Goal: Information Seeking & Learning: Learn about a topic

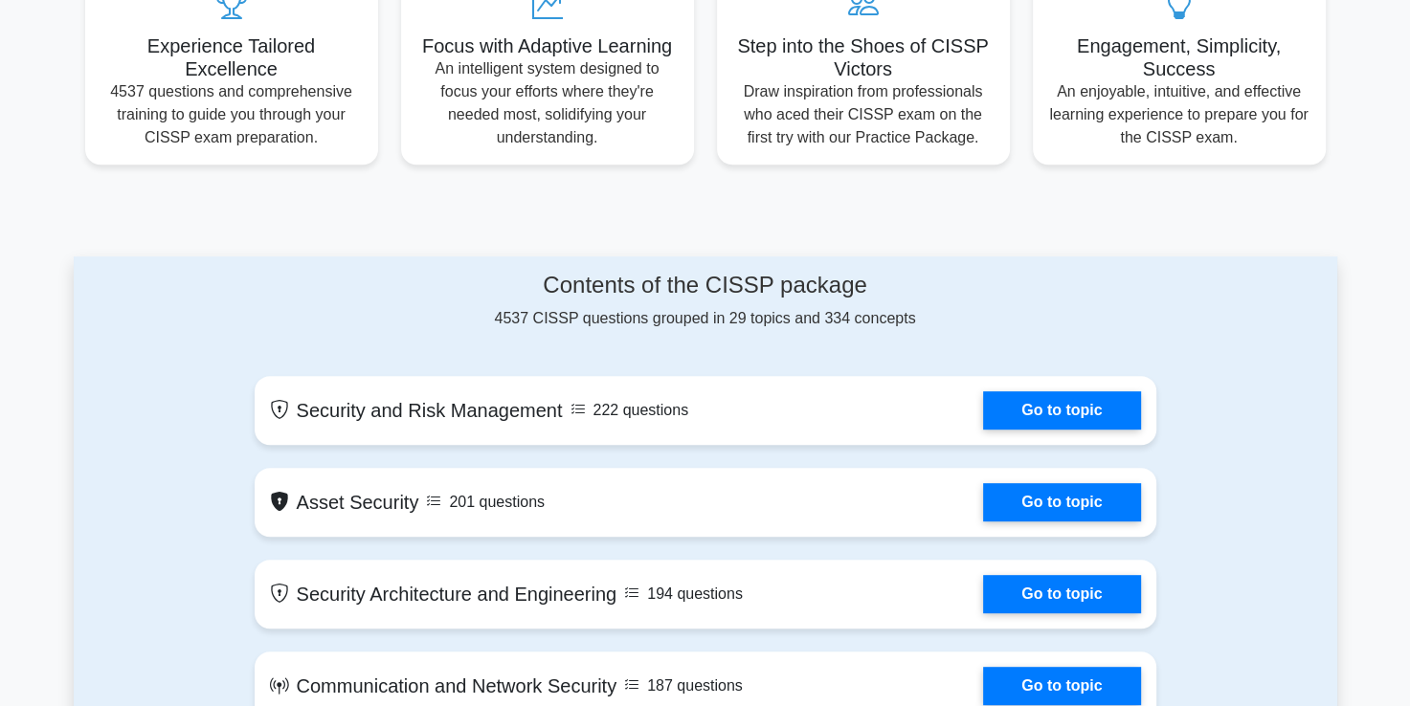
scroll to position [862, 0]
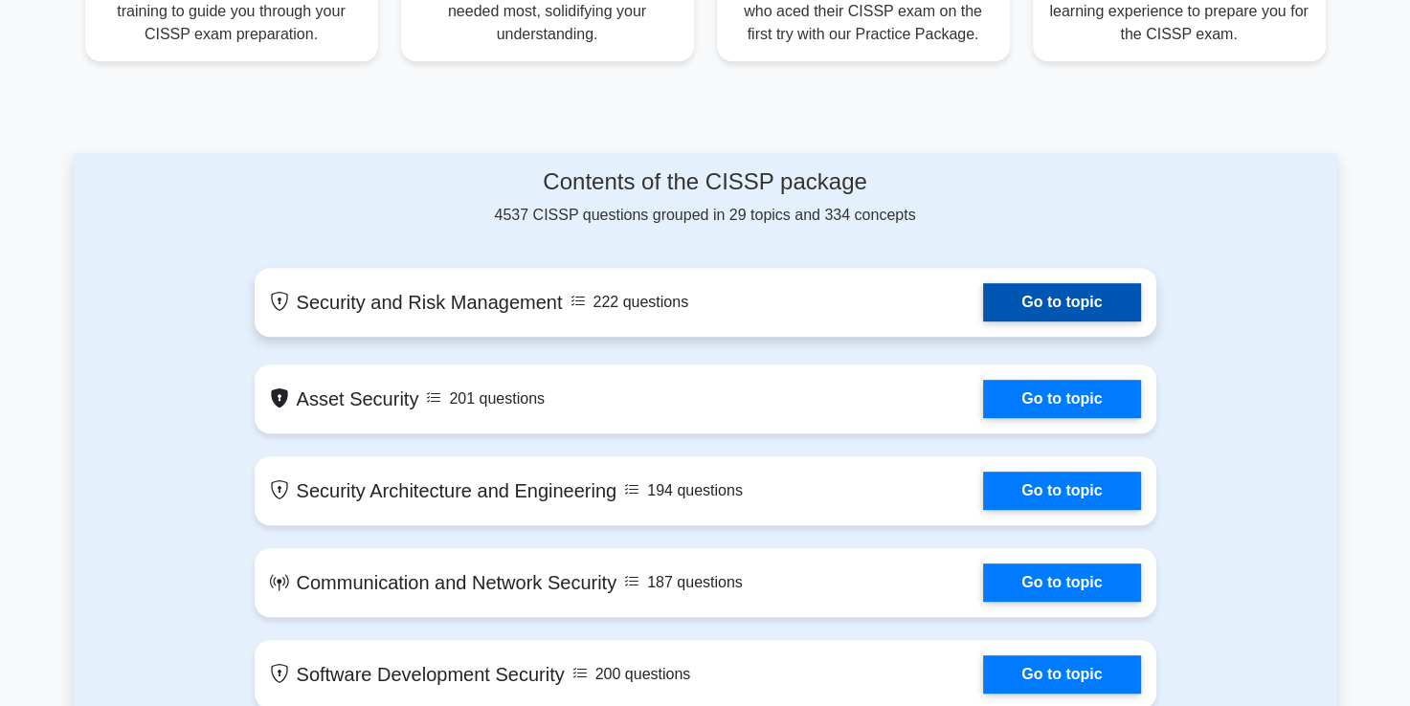
click at [1063, 297] on link "Go to topic" at bounding box center [1061, 302] width 157 height 38
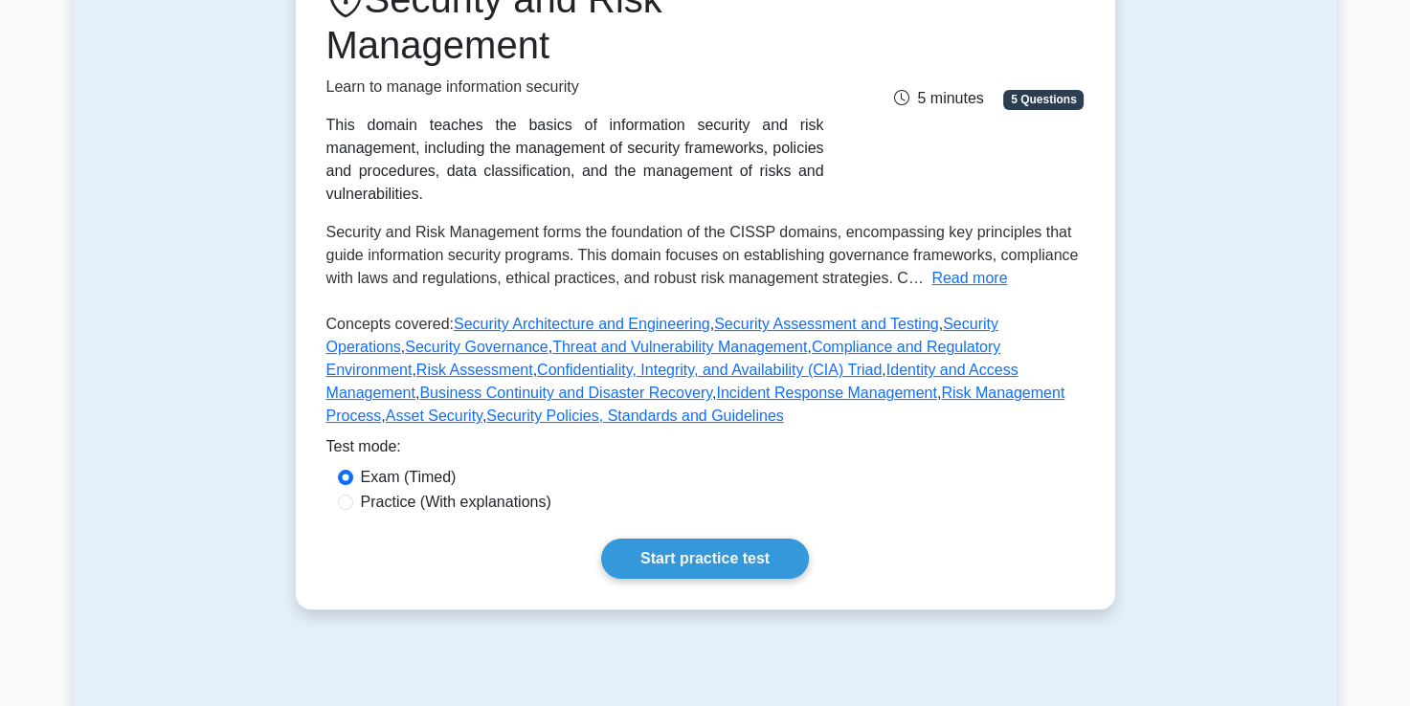
scroll to position [479, 0]
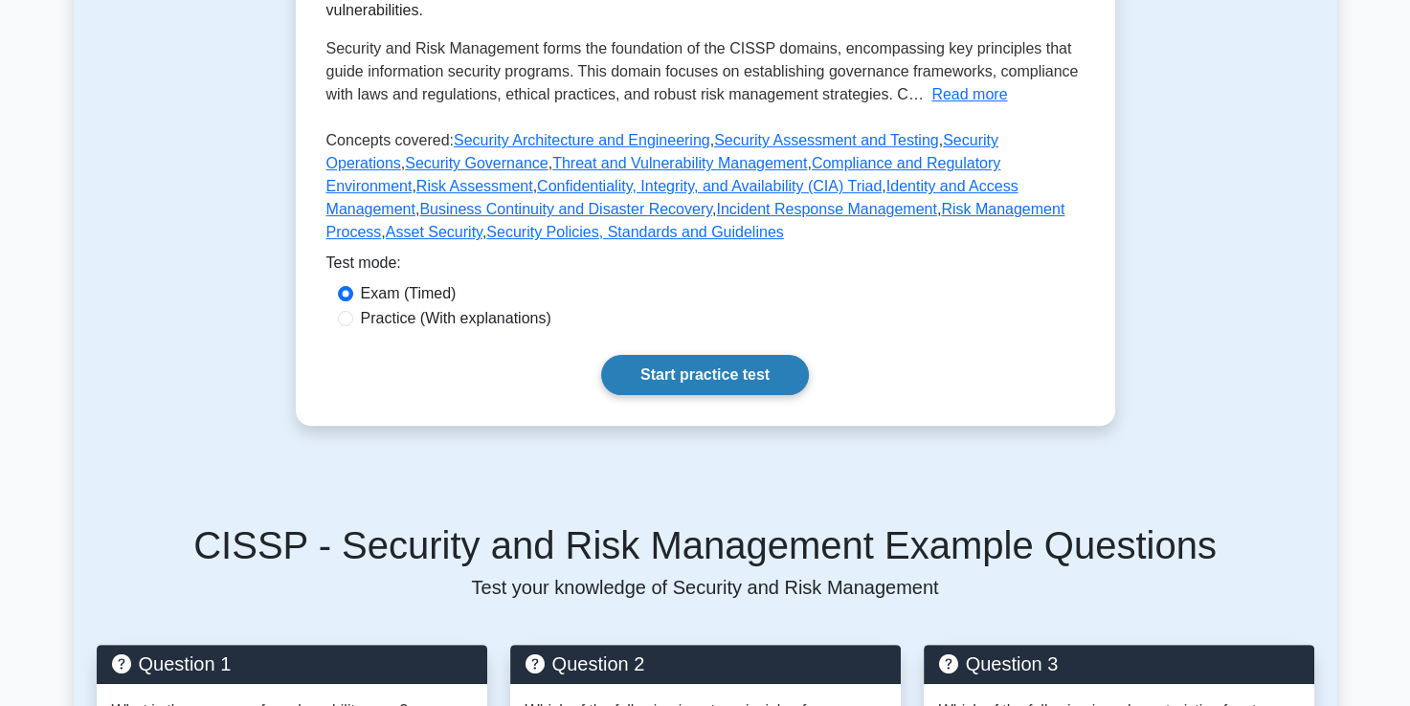
click at [689, 355] on link "Start practice test" at bounding box center [705, 375] width 208 height 40
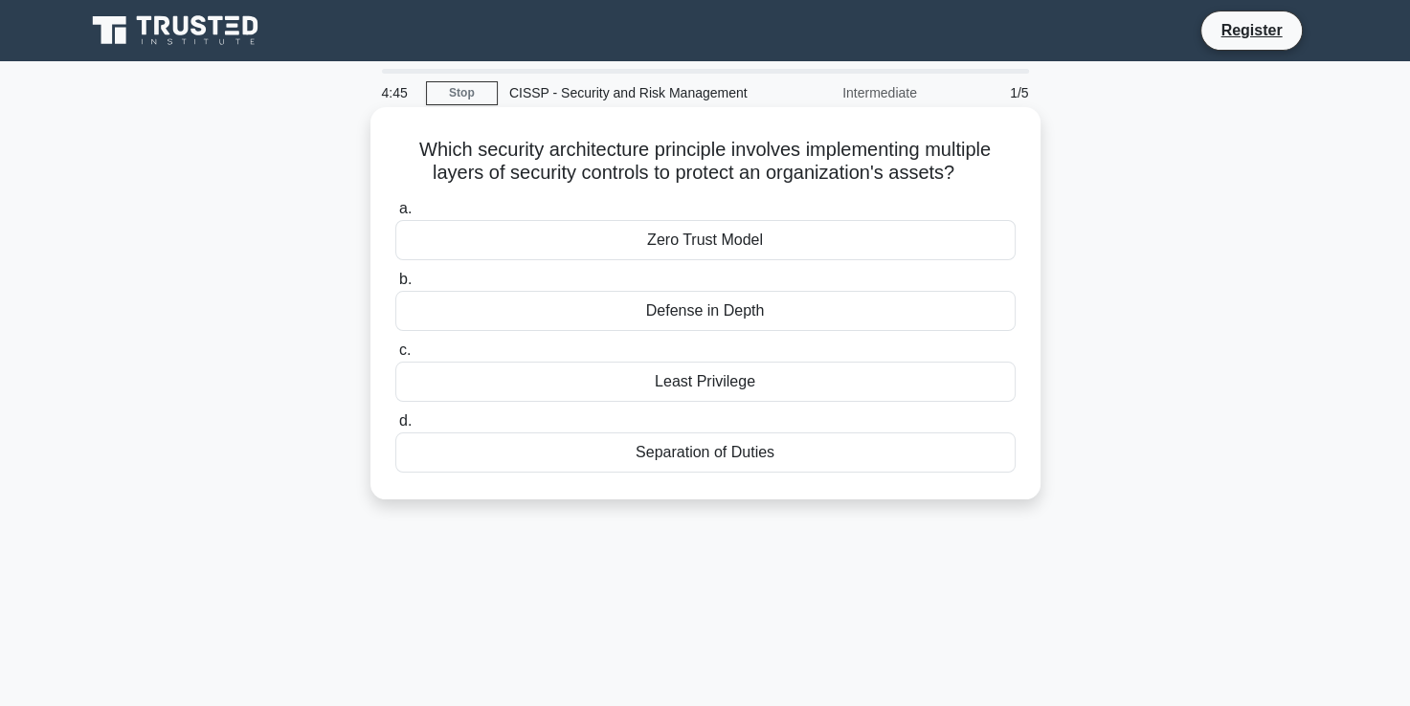
click at [750, 318] on div "Defense in Depth" at bounding box center [705, 311] width 620 height 40
click at [395, 286] on input "b. Defense in Depth" at bounding box center [395, 280] width 0 height 12
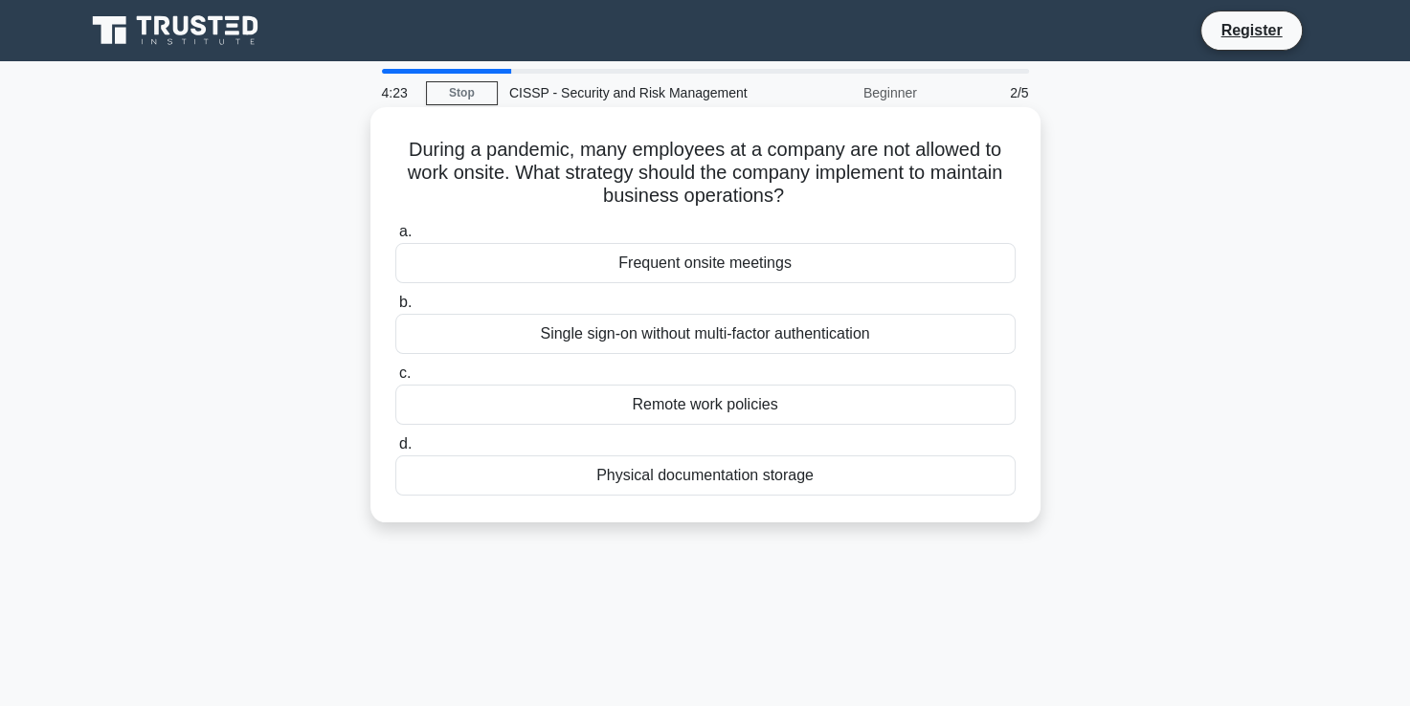
click at [708, 412] on div "Remote work policies" at bounding box center [705, 405] width 620 height 40
click at [395, 380] on input "c. Remote work policies" at bounding box center [395, 374] width 0 height 12
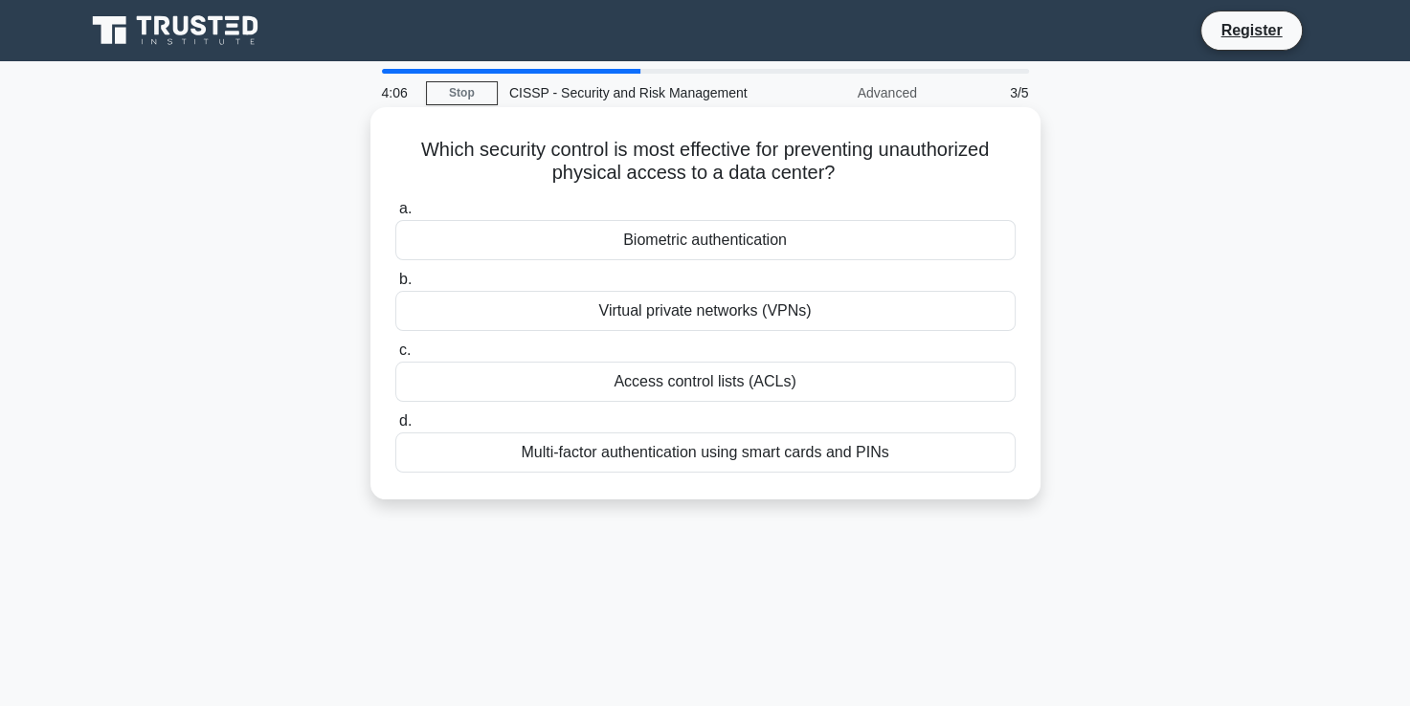
click at [709, 243] on div "Biometric authentication" at bounding box center [705, 240] width 620 height 40
click at [395, 215] on input "a. Biometric authentication" at bounding box center [395, 209] width 0 height 12
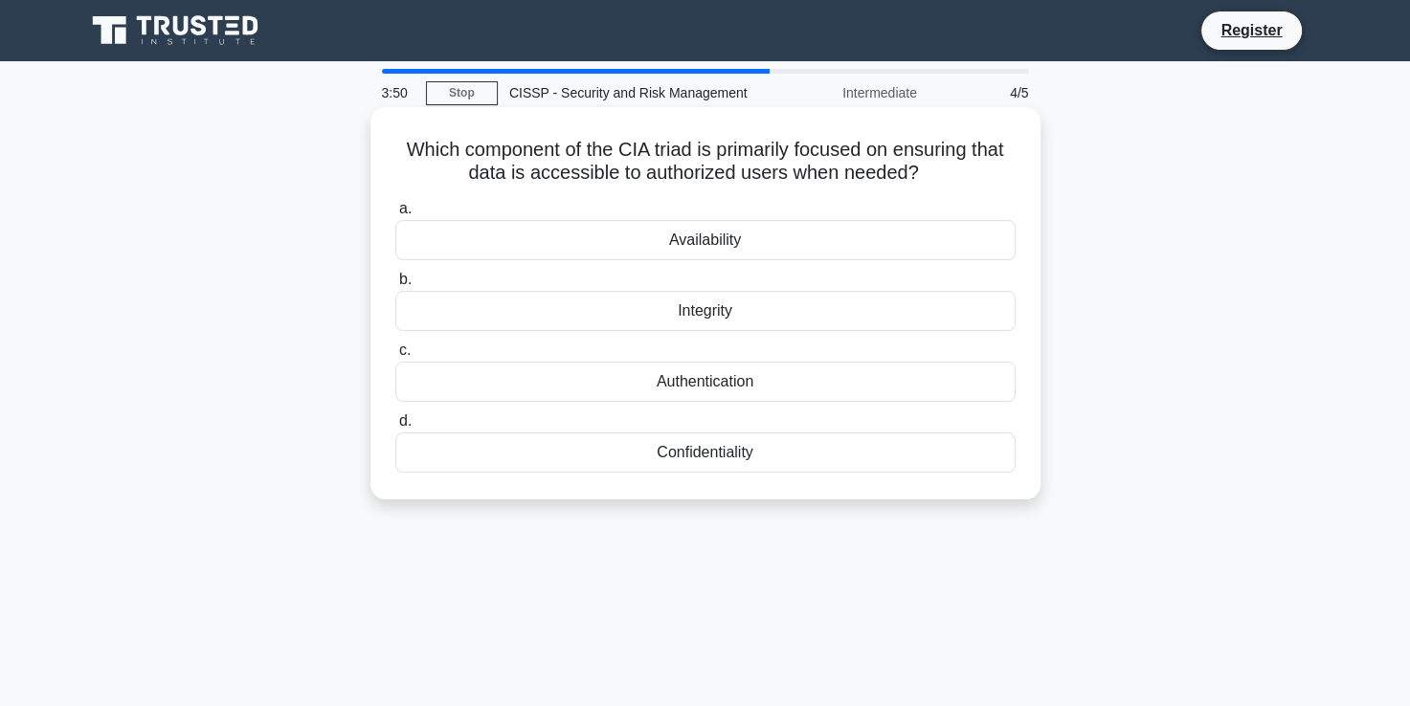
click at [716, 240] on div "Availability" at bounding box center [705, 240] width 620 height 40
click at [395, 215] on input "a. Availability" at bounding box center [395, 209] width 0 height 12
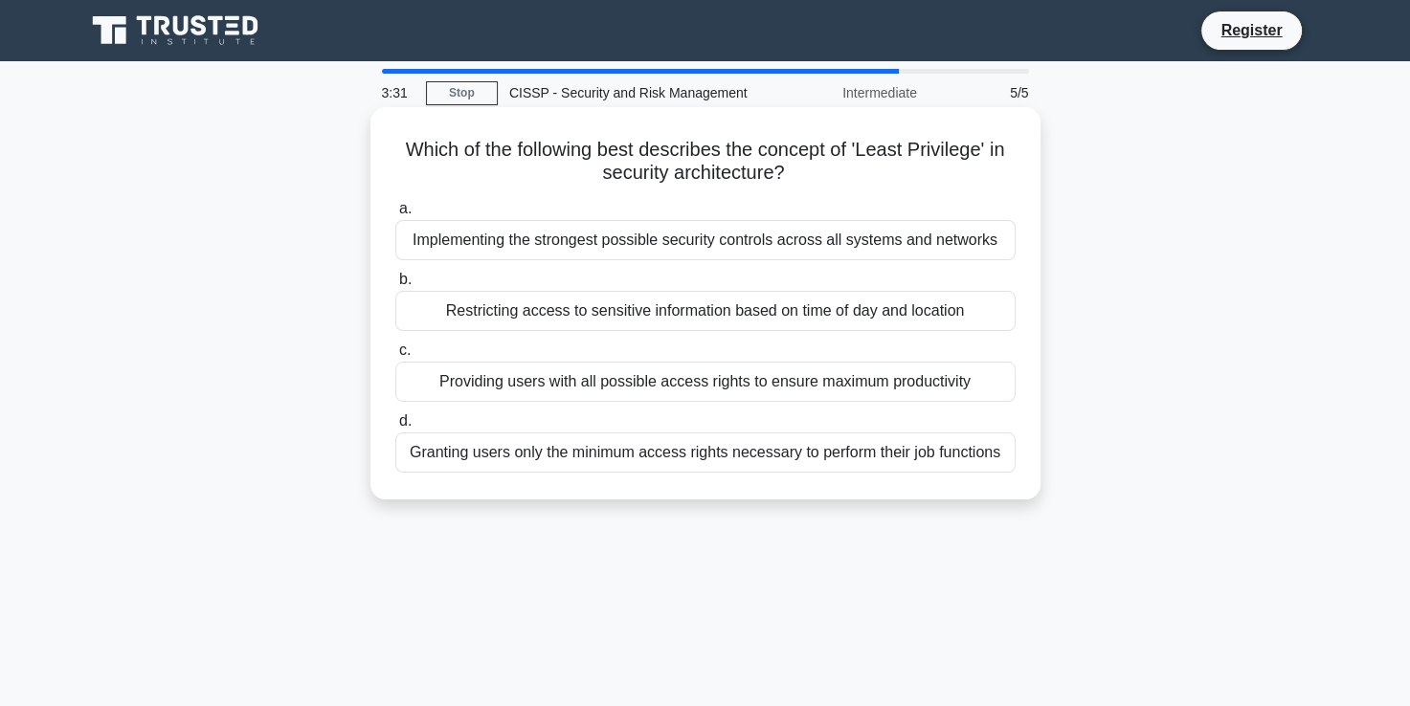
click at [621, 460] on div "Granting users only the minimum access rights necessary to perform their job fu…" at bounding box center [705, 453] width 620 height 40
click at [395, 428] on input "d. Granting users only the minimum access rights necessary to perform their job…" at bounding box center [395, 421] width 0 height 12
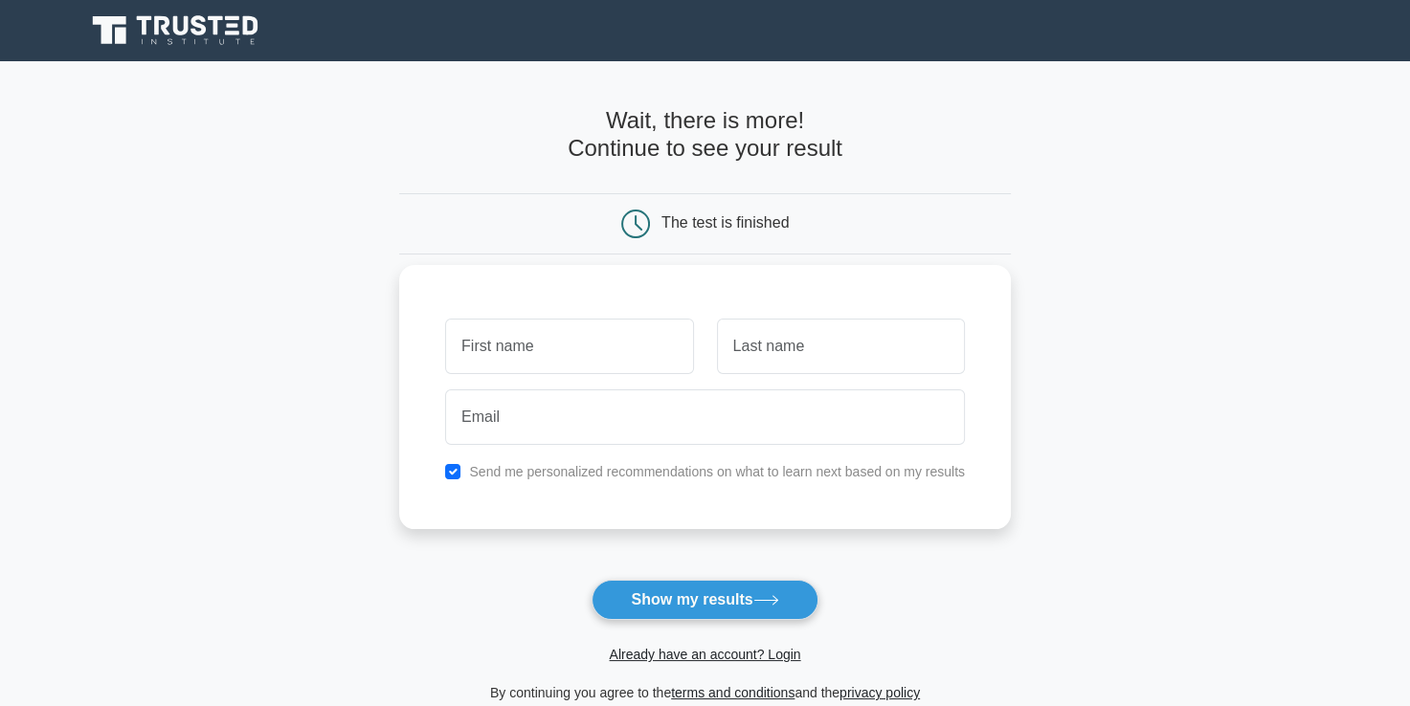
click at [536, 357] on input "text" at bounding box center [569, 347] width 248 height 56
click at [1265, 316] on main "Wait, there is more! Continue to see your result The test is finished and the" at bounding box center [705, 405] width 1410 height 689
click at [735, 588] on button "Show my results" at bounding box center [705, 600] width 226 height 40
click at [1121, 369] on main "Wait, there is more! Continue to see your result The test is finished and the" at bounding box center [705, 405] width 1410 height 689
